Goal: Task Accomplishment & Management: Use online tool/utility

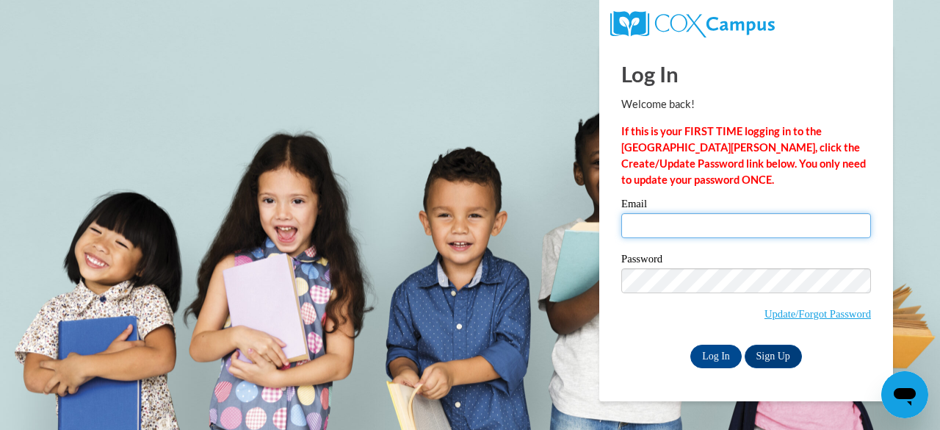
click at [654, 223] on input "Email" at bounding box center [747, 225] width 250 height 25
click at [653, 226] on input "Email" at bounding box center [747, 225] width 250 height 25
type input "leandra.alvis@clevelandmetroschools.org"
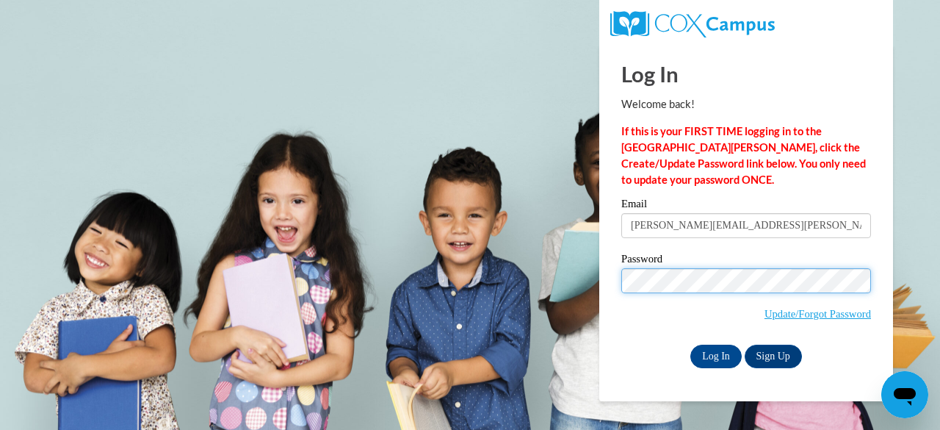
click at [691, 345] on input "Log In" at bounding box center [716, 357] width 51 height 24
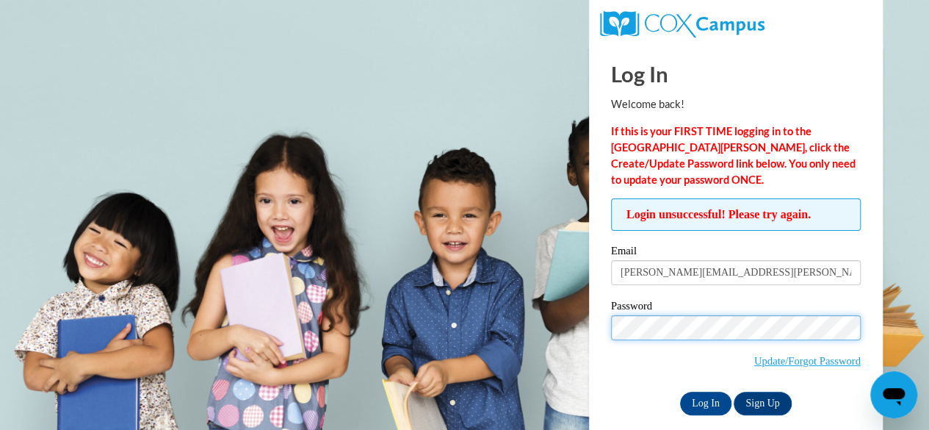
click at [680, 392] on input "Log In" at bounding box center [705, 404] width 51 height 24
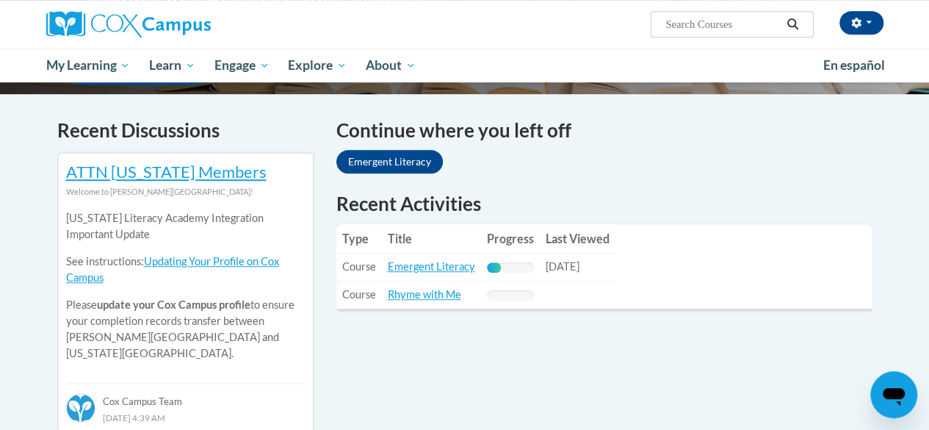
scroll to position [423, 0]
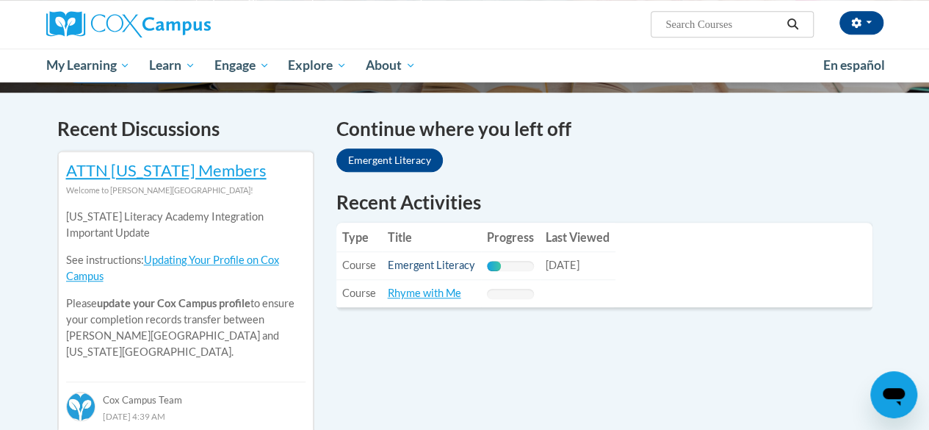
click at [429, 270] on link "Emergent Literacy" at bounding box center [431, 265] width 87 height 12
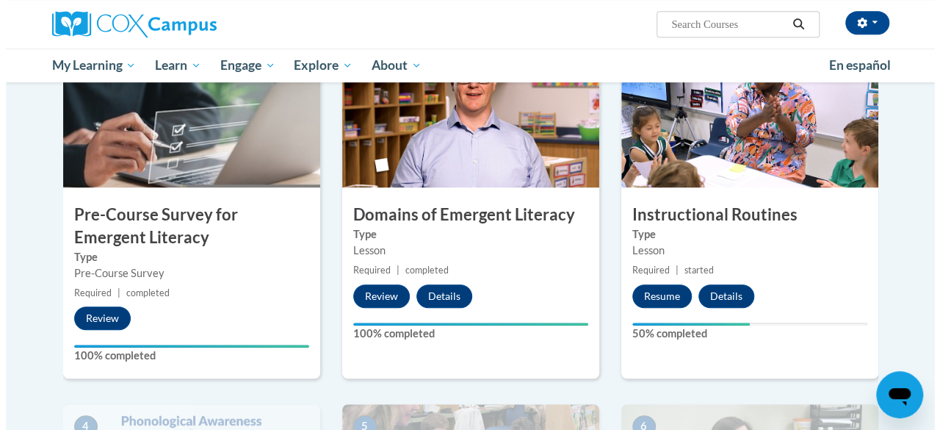
scroll to position [453, 0]
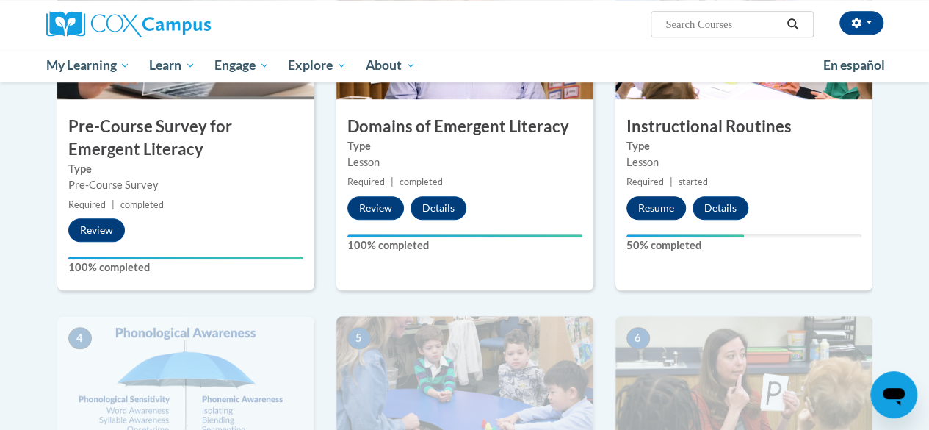
click at [667, 206] on button "Resume" at bounding box center [657, 208] width 60 height 24
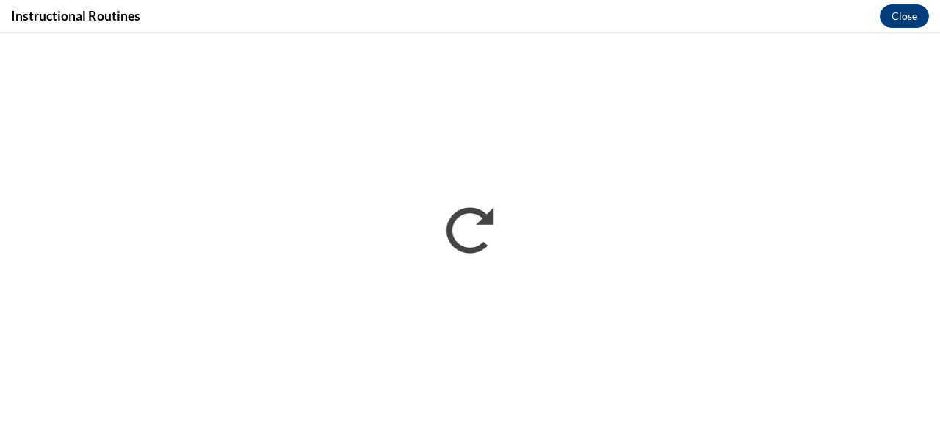
scroll to position [0, 0]
